Goal: Information Seeking & Learning: Find specific fact

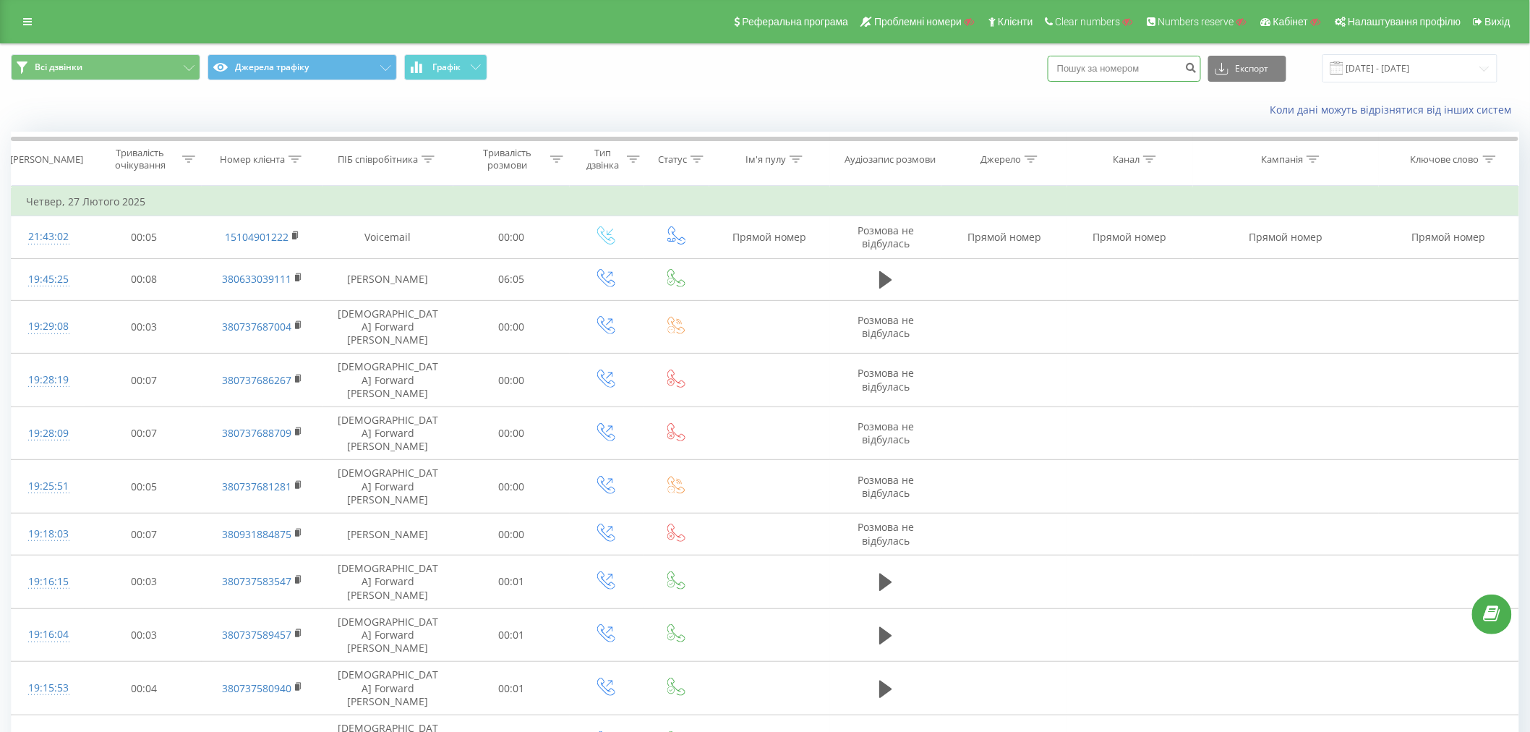
click at [1130, 66] on input at bounding box center [1124, 69] width 153 height 26
paste input "48794323638"
type input "48794323638"
click at [1210, 69] on div "48794323638 Експорт .csv .xls .xlsx 27.02.2025 - 27.02.2025" at bounding box center [1273, 68] width 450 height 28
click at [1197, 69] on icon "submit" at bounding box center [1191, 65] width 12 height 9
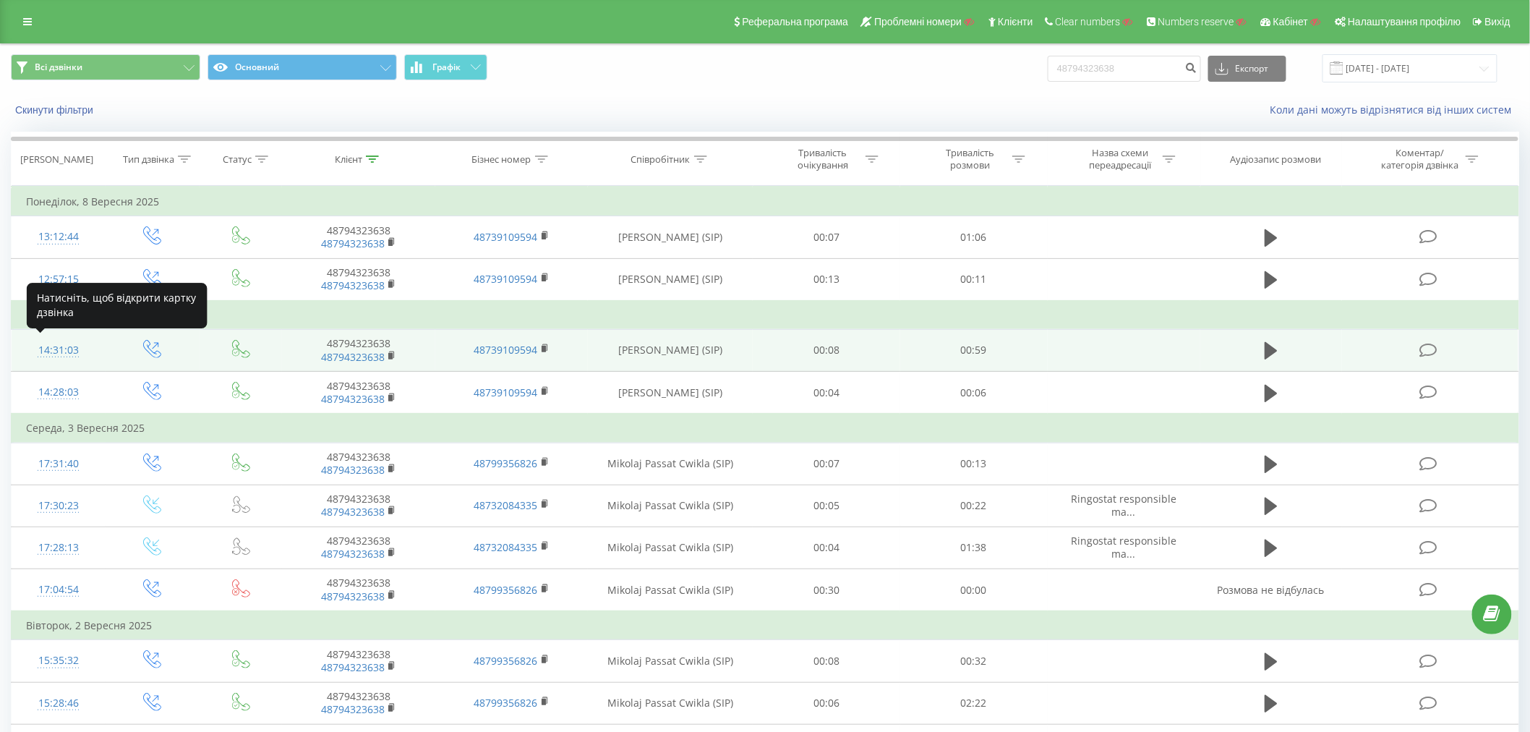
click at [77, 342] on div "14:31:03" at bounding box center [58, 350] width 65 height 28
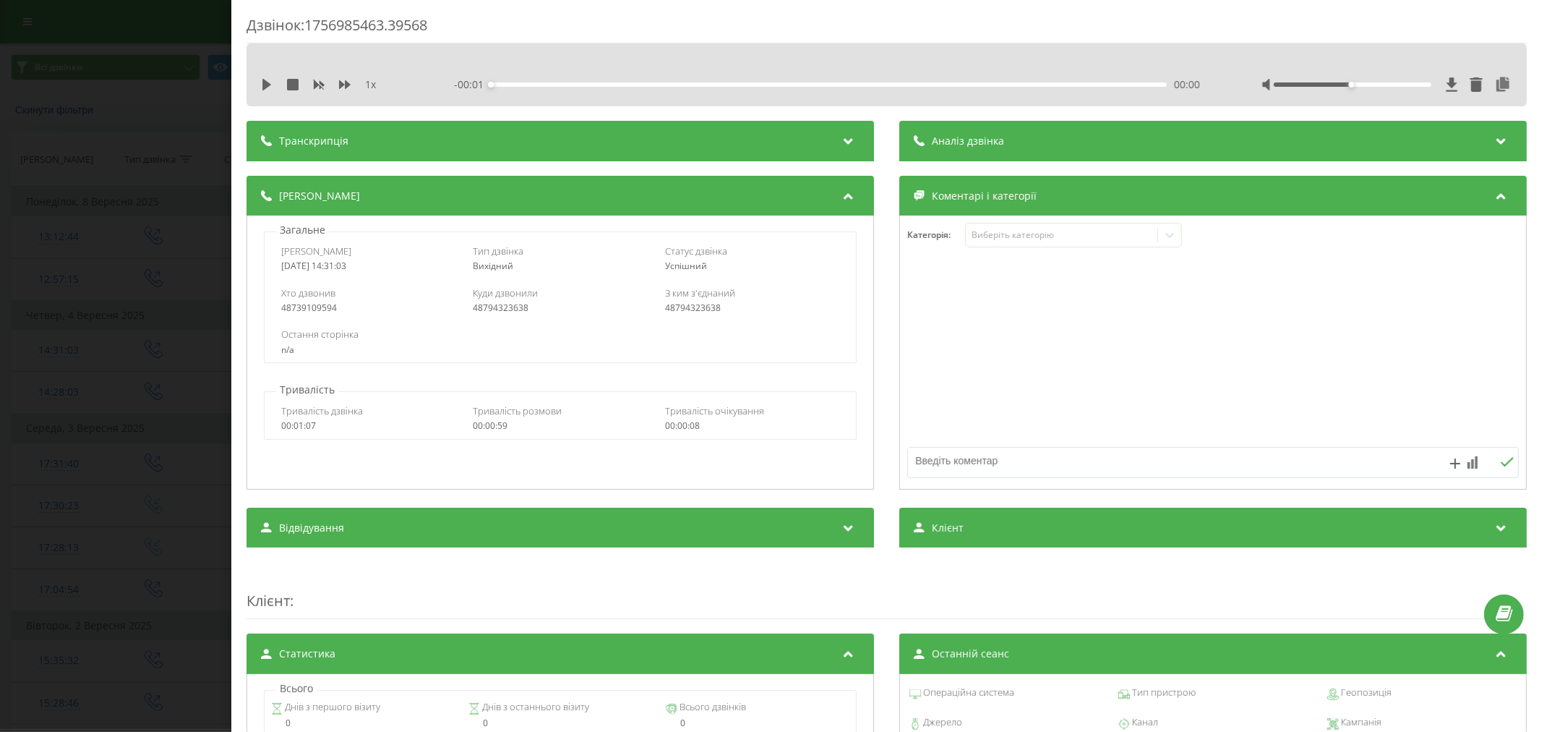
click at [563, 94] on div "1 x - 00:01 00:00 00:00" at bounding box center [886, 85] width 1259 height 22
click at [523, 149] on div "Транскрипція" at bounding box center [561, 141] width 628 height 40
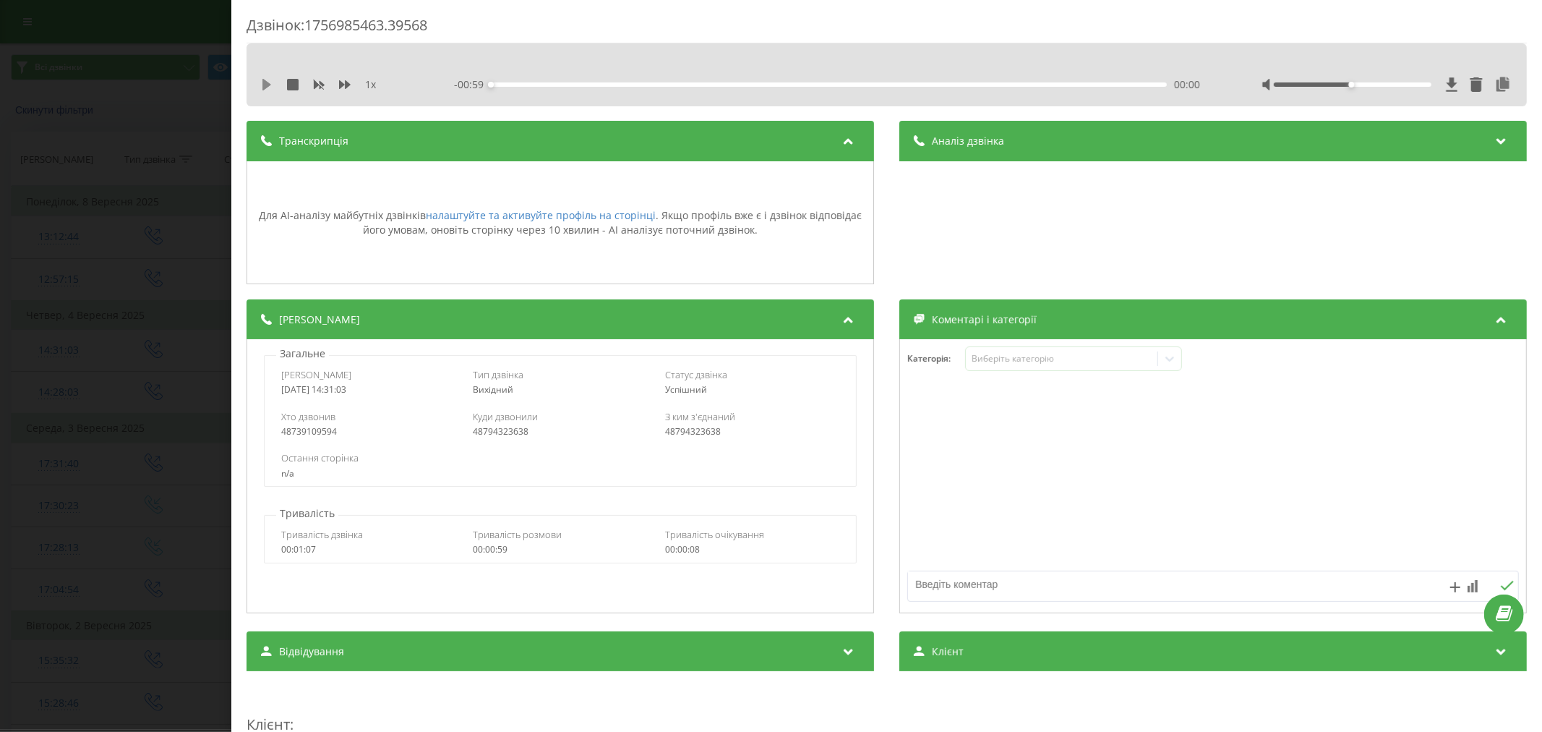
click at [268, 85] on icon at bounding box center [266, 85] width 9 height 12
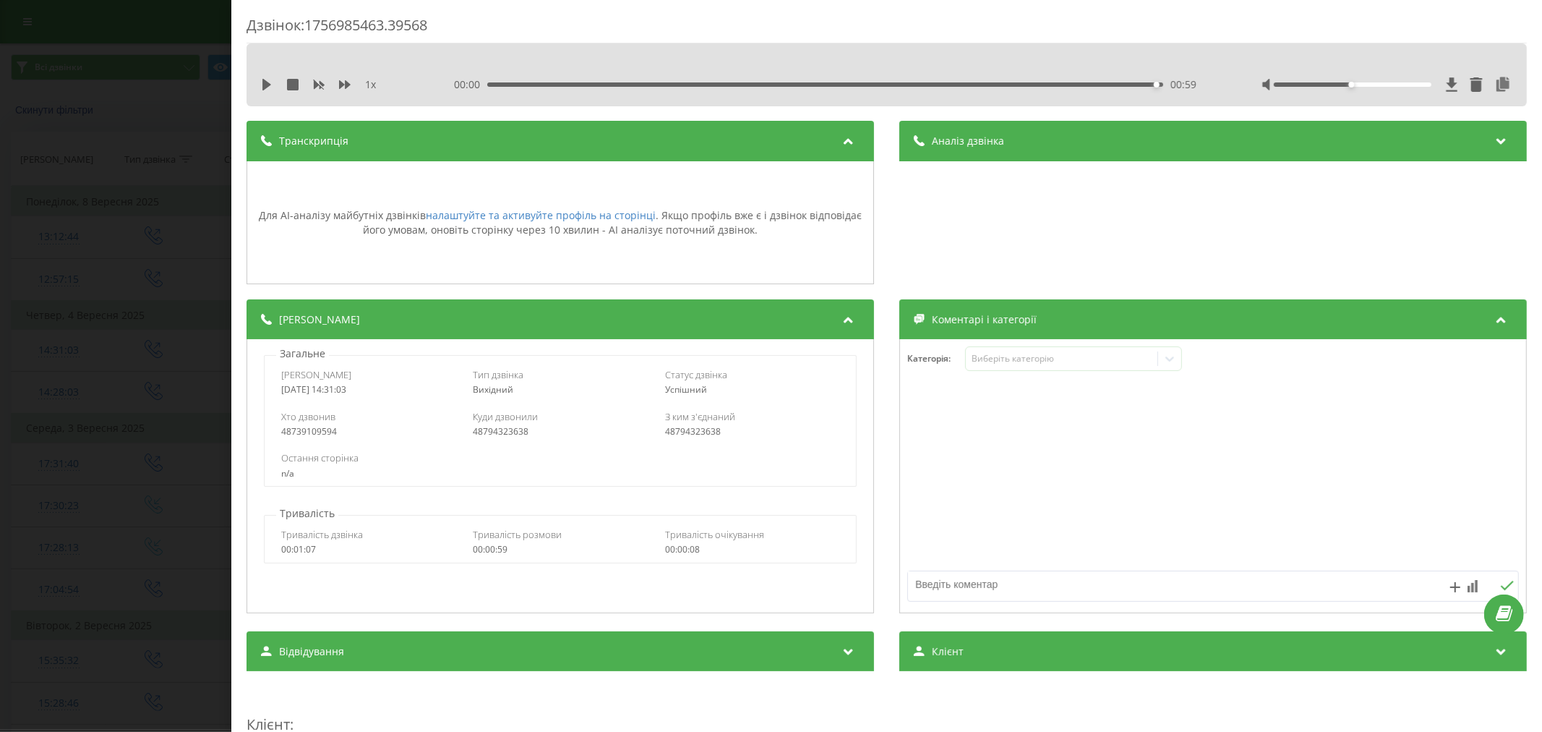
click at [164, 150] on div "Дзвінок : 1756985463.39568 1 x 00:00 00:59 00:59 Транскрипція Для AI-аналізу ма…" at bounding box center [771, 366] width 1542 height 732
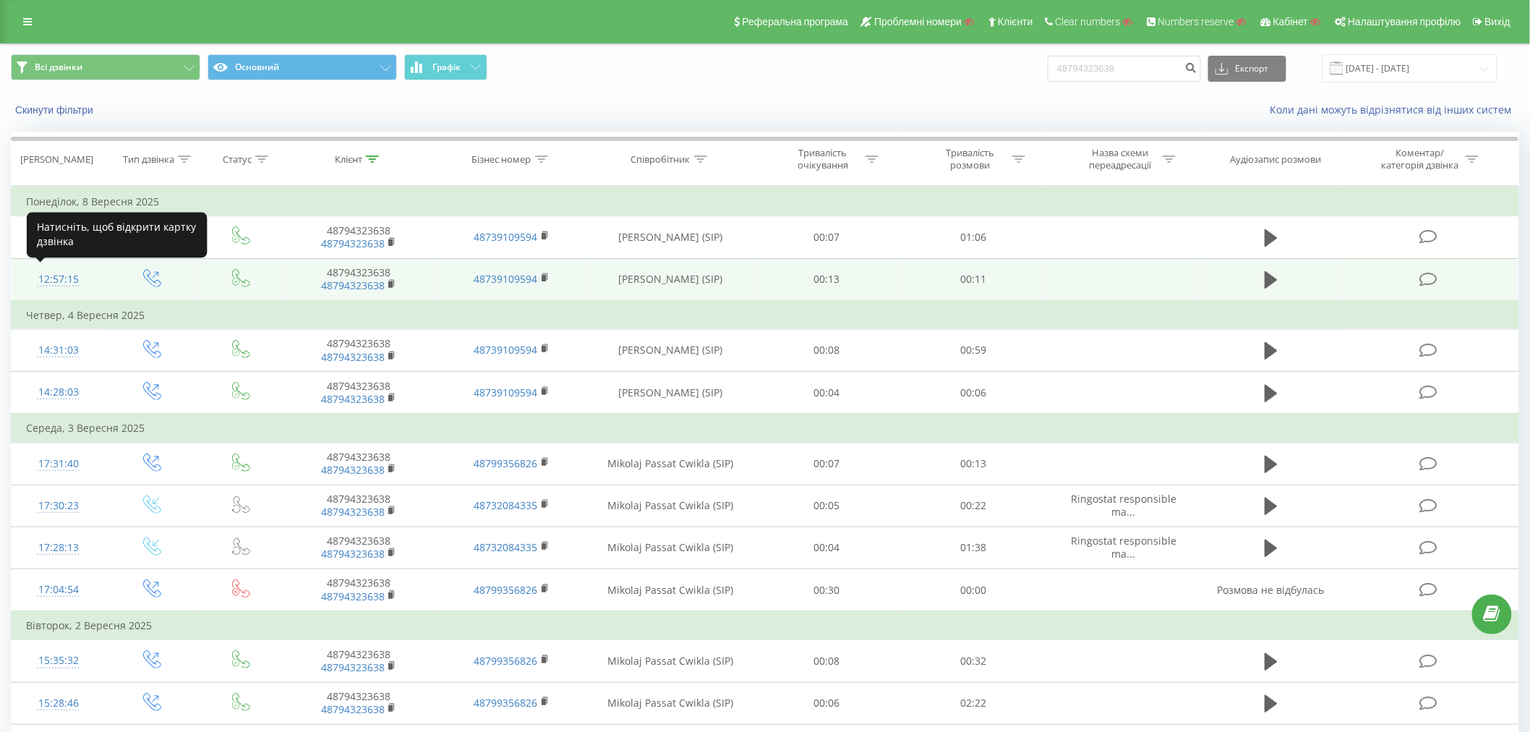
click at [59, 275] on div "12:57:15" at bounding box center [58, 279] width 65 height 28
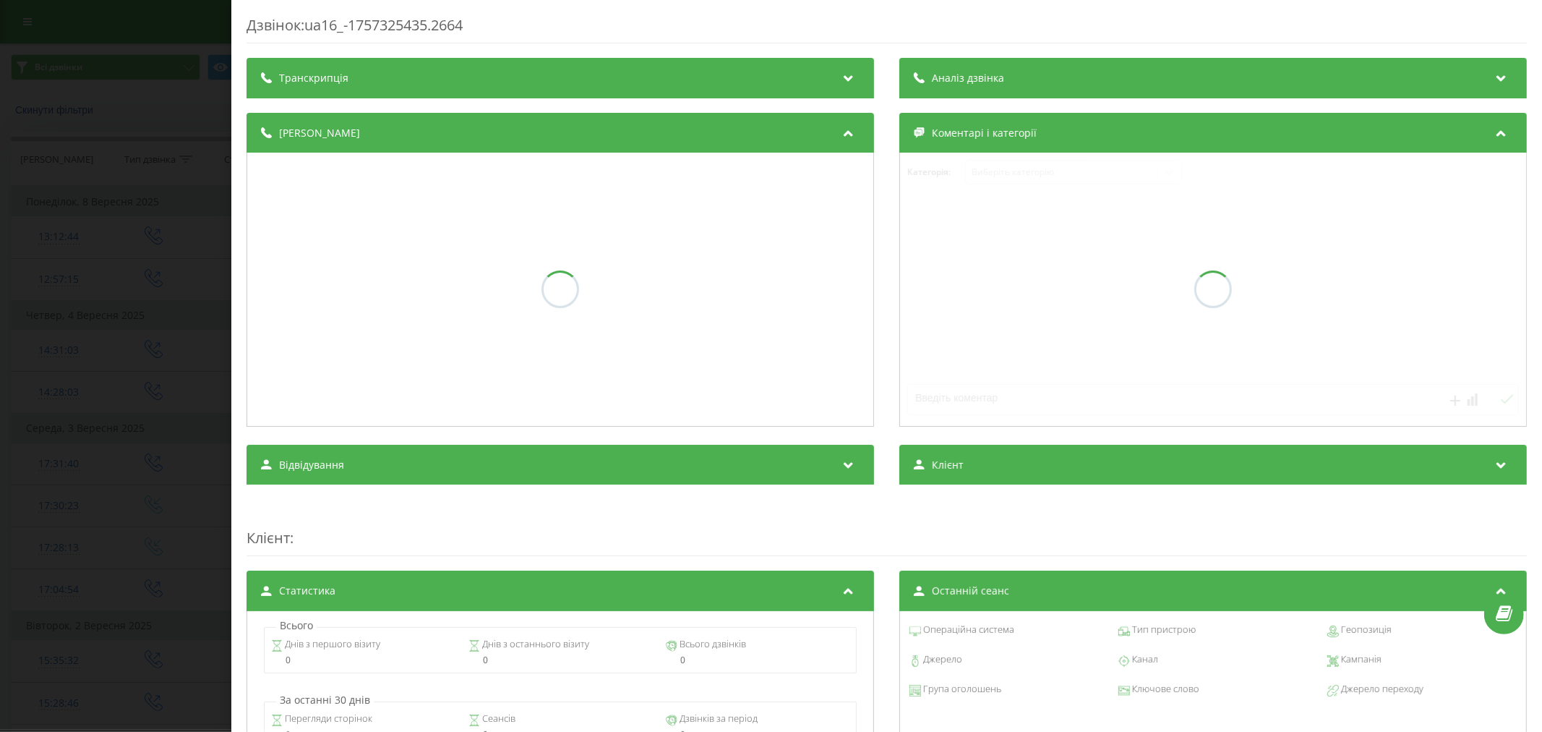
click at [270, 91] on div "Транскрипція" at bounding box center [561, 78] width 628 height 40
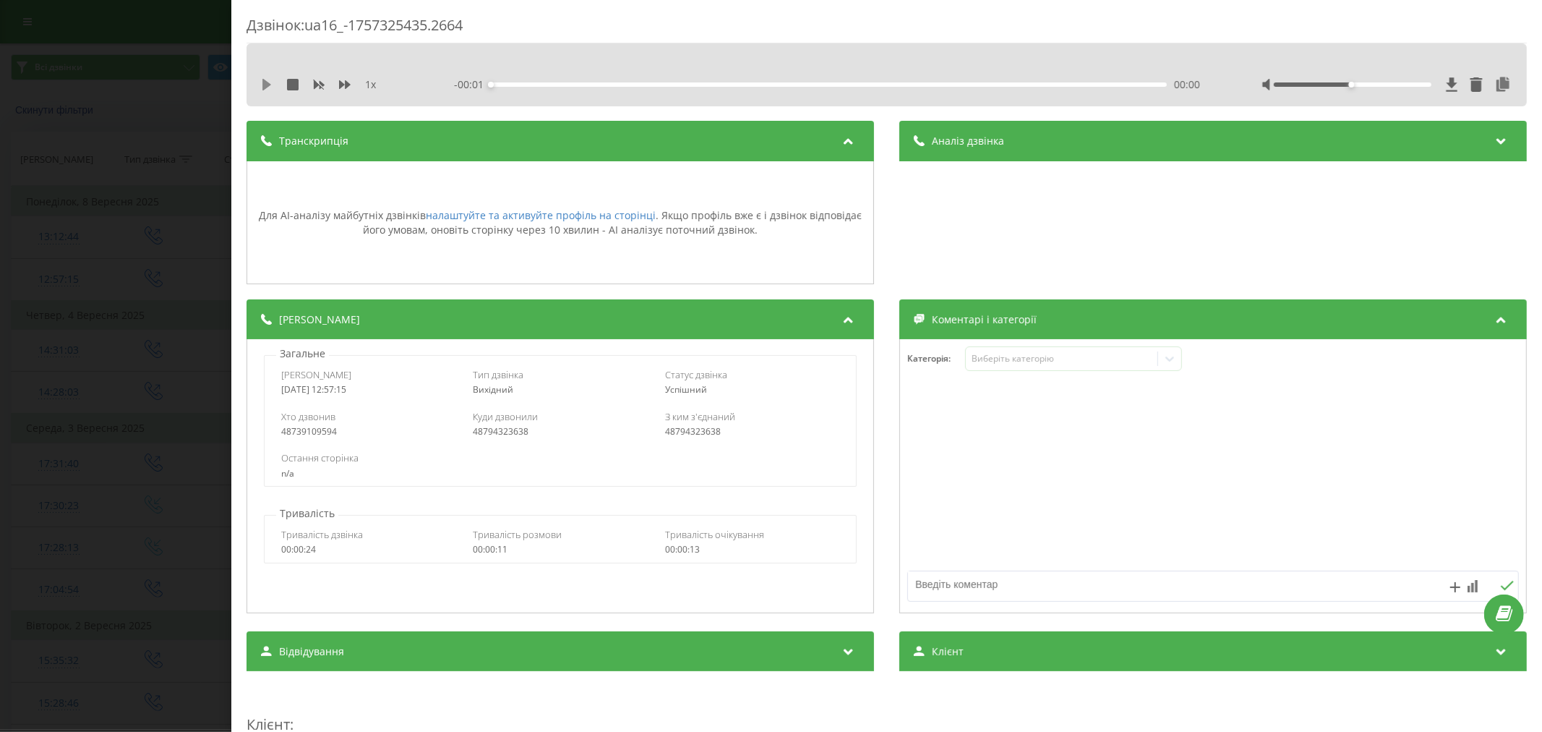
click at [265, 85] on icon at bounding box center [266, 85] width 9 height 12
click at [194, 121] on div "Дзвінок : ua16_-1757325435.2664 1 x - 00:02 00:09 00:09 Транскрипція Для AI-ана…" at bounding box center [771, 366] width 1542 height 732
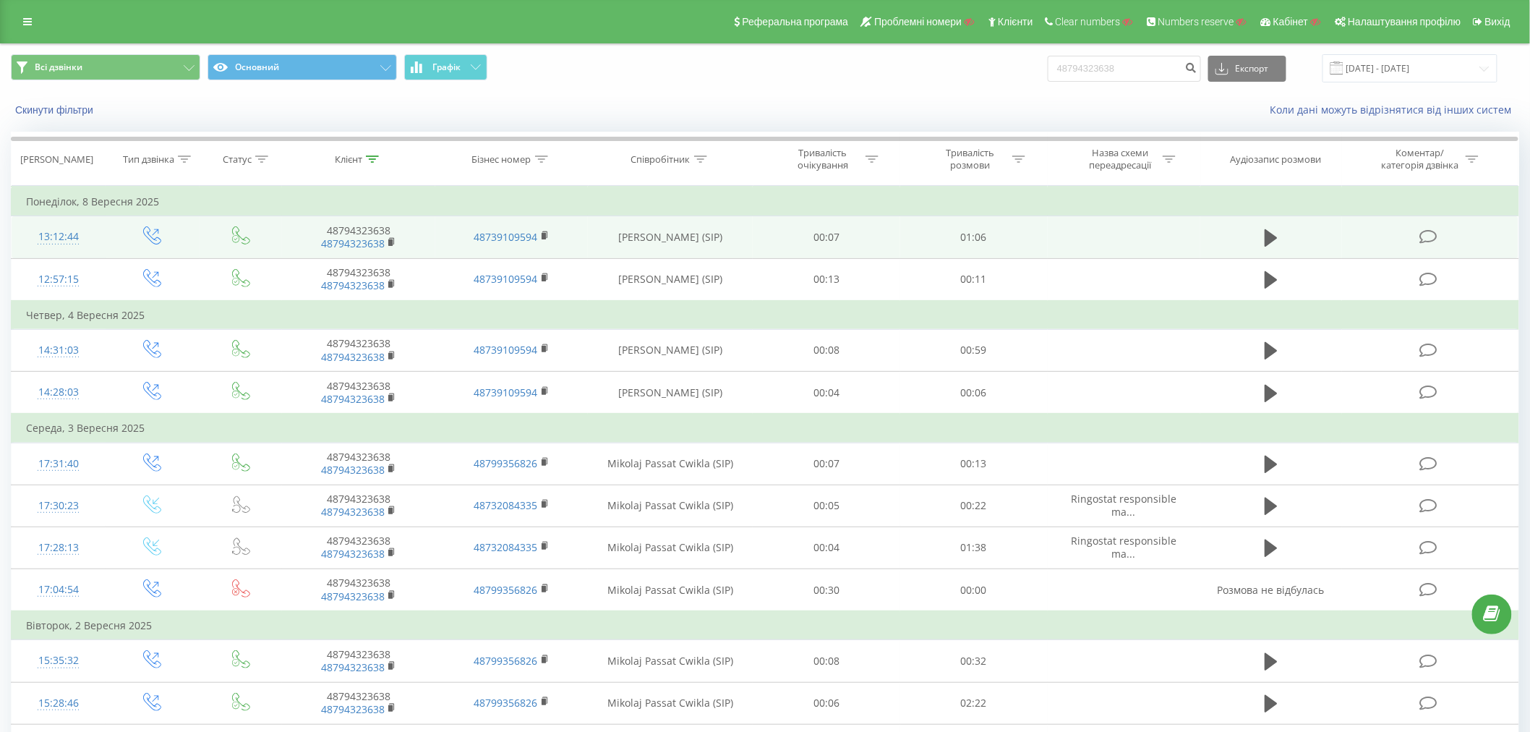
click at [51, 239] on div "13:12:44" at bounding box center [58, 237] width 65 height 28
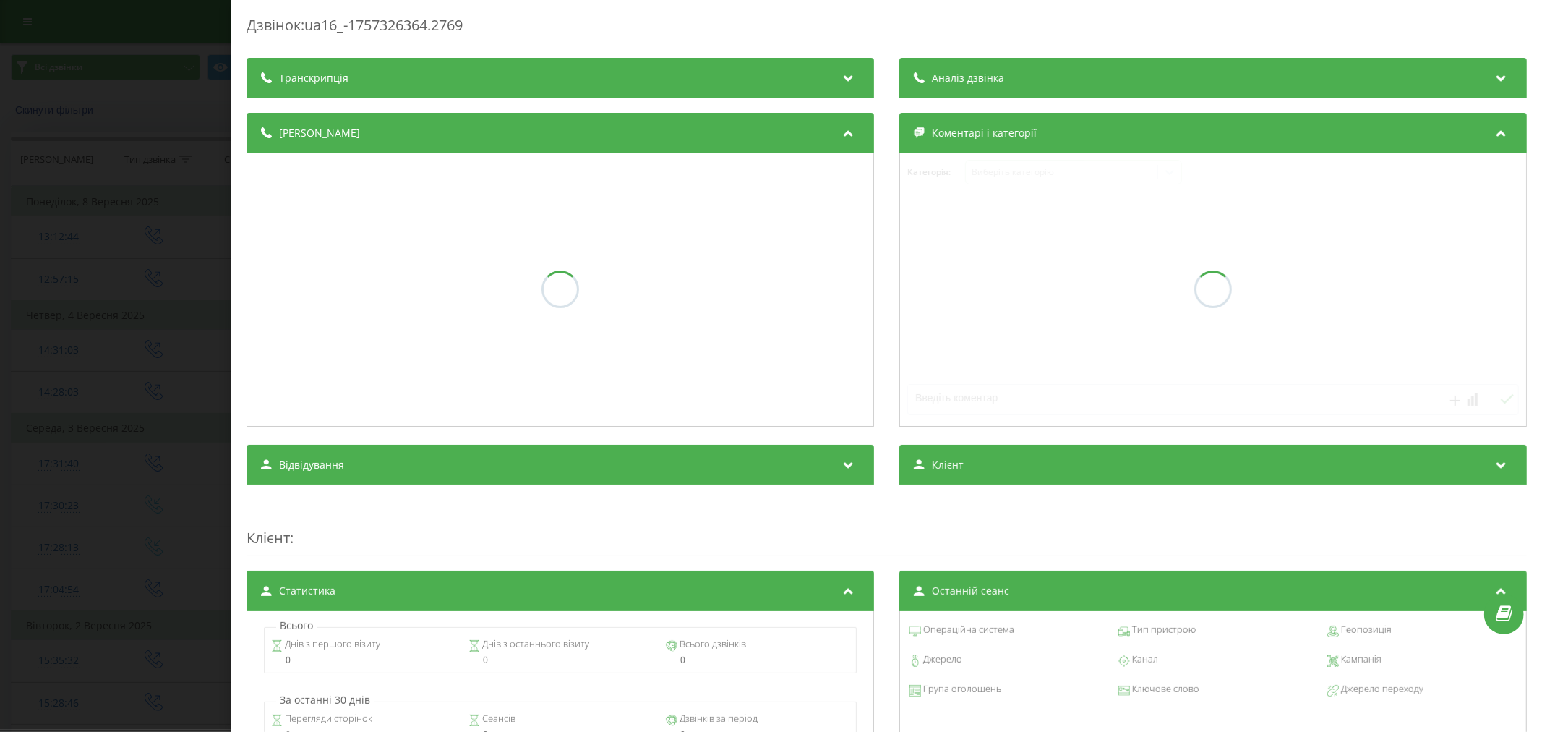
click at [304, 95] on div "Транскрипція" at bounding box center [561, 78] width 628 height 40
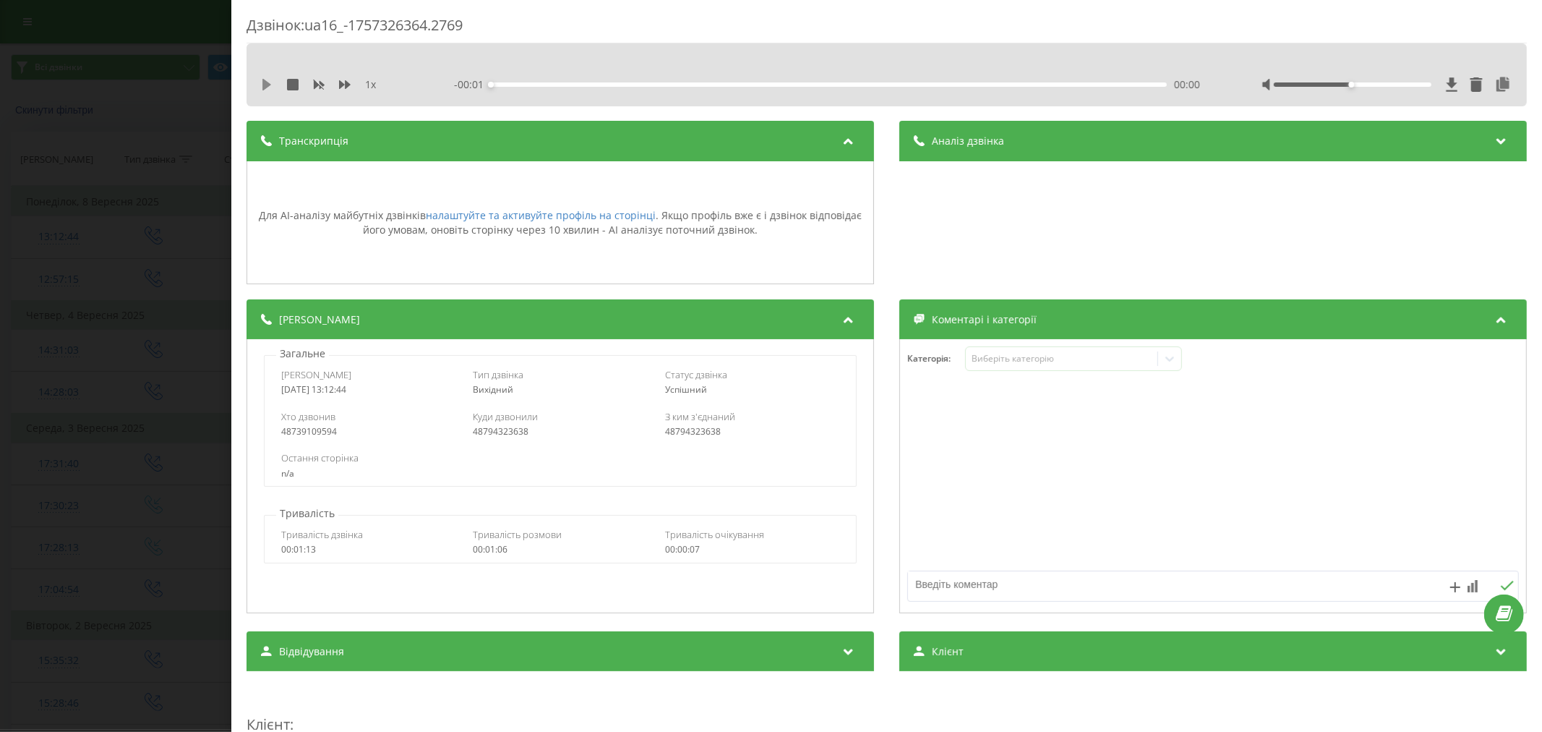
click at [266, 89] on icon at bounding box center [267, 85] width 12 height 12
click at [270, 87] on icon at bounding box center [269, 85] width 3 height 12
click at [1446, 82] on icon at bounding box center [1452, 84] width 12 height 14
